Goal: Find specific page/section

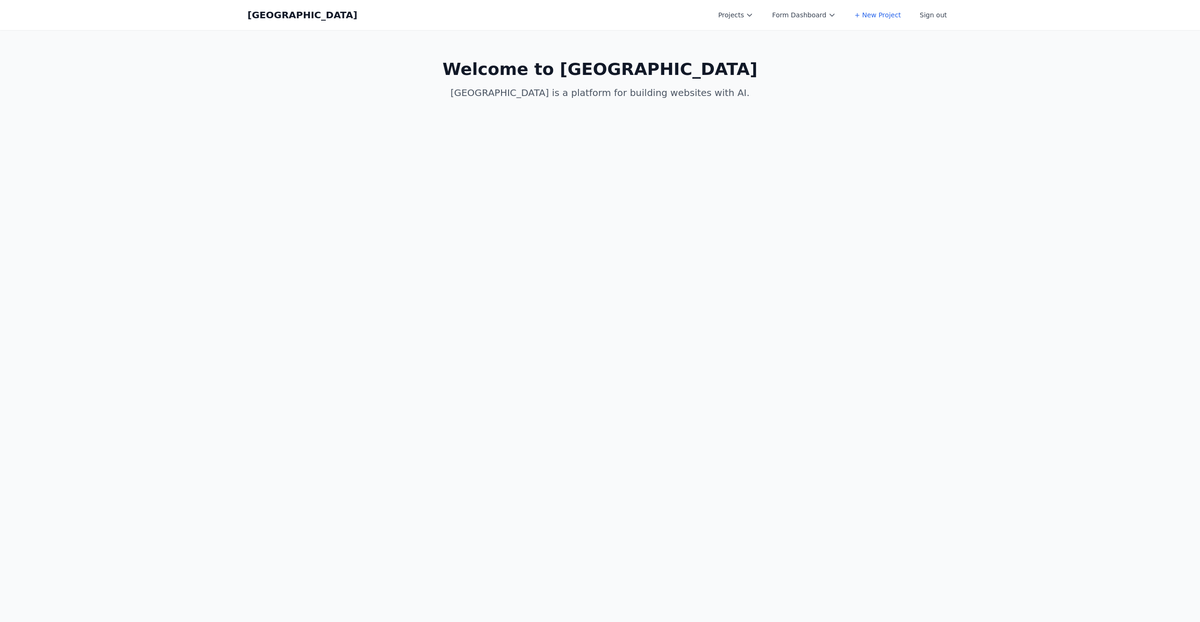
click at [750, 26] on div "Coal Creek Projects Form Dashboard + New Project Sign out Open main menu" at bounding box center [599, 15] width 705 height 30
click at [749, 20] on button "Projects" at bounding box center [735, 15] width 46 height 17
click at [751, 35] on link "HW4" at bounding box center [764, 37] width 105 height 17
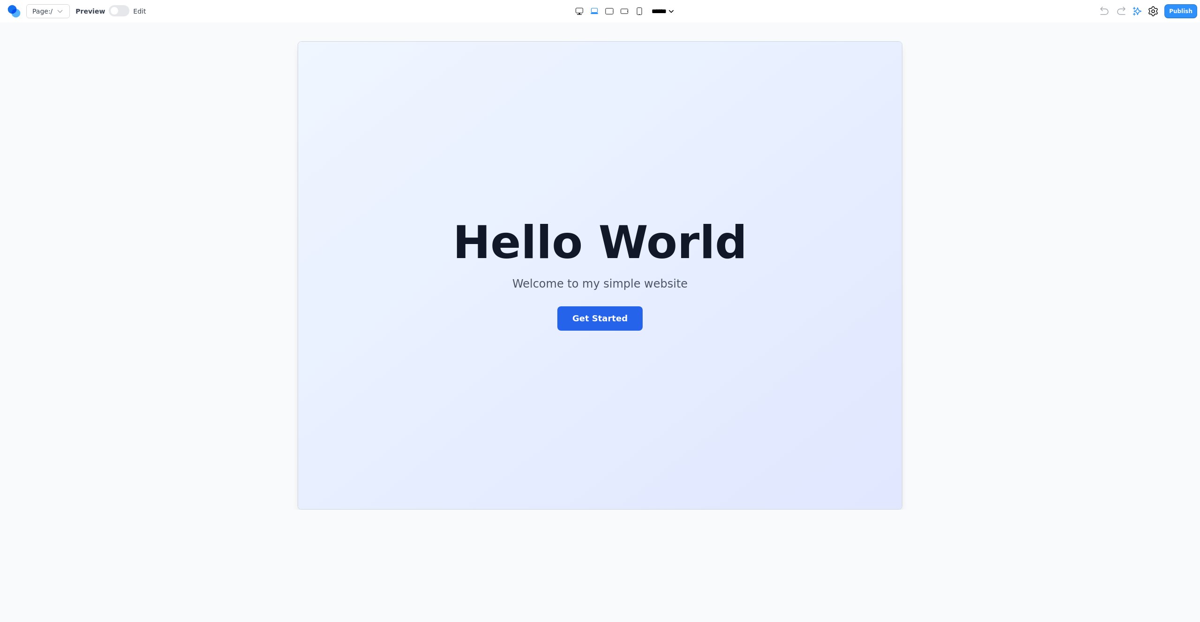
click at [13, 9] on circle at bounding box center [12, 9] width 9 height 9
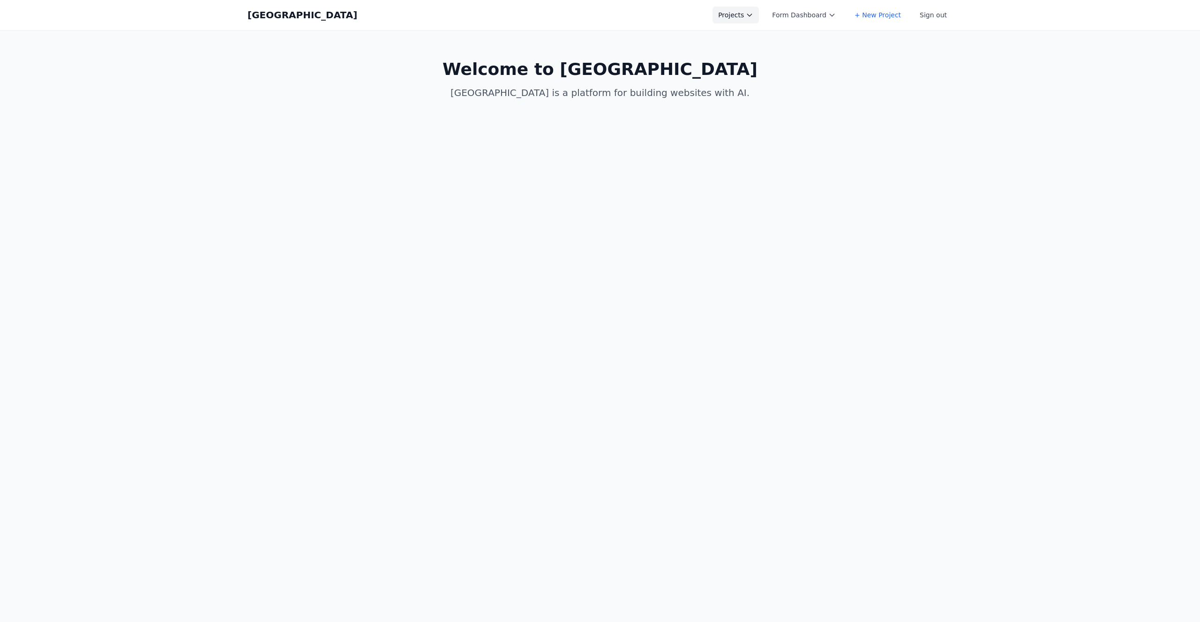
click at [751, 7] on button "Projects" at bounding box center [735, 15] width 46 height 17
click at [763, 71] on link "Hello World 2" at bounding box center [764, 71] width 105 height 17
